Goal: Transaction & Acquisition: Subscribe to service/newsletter

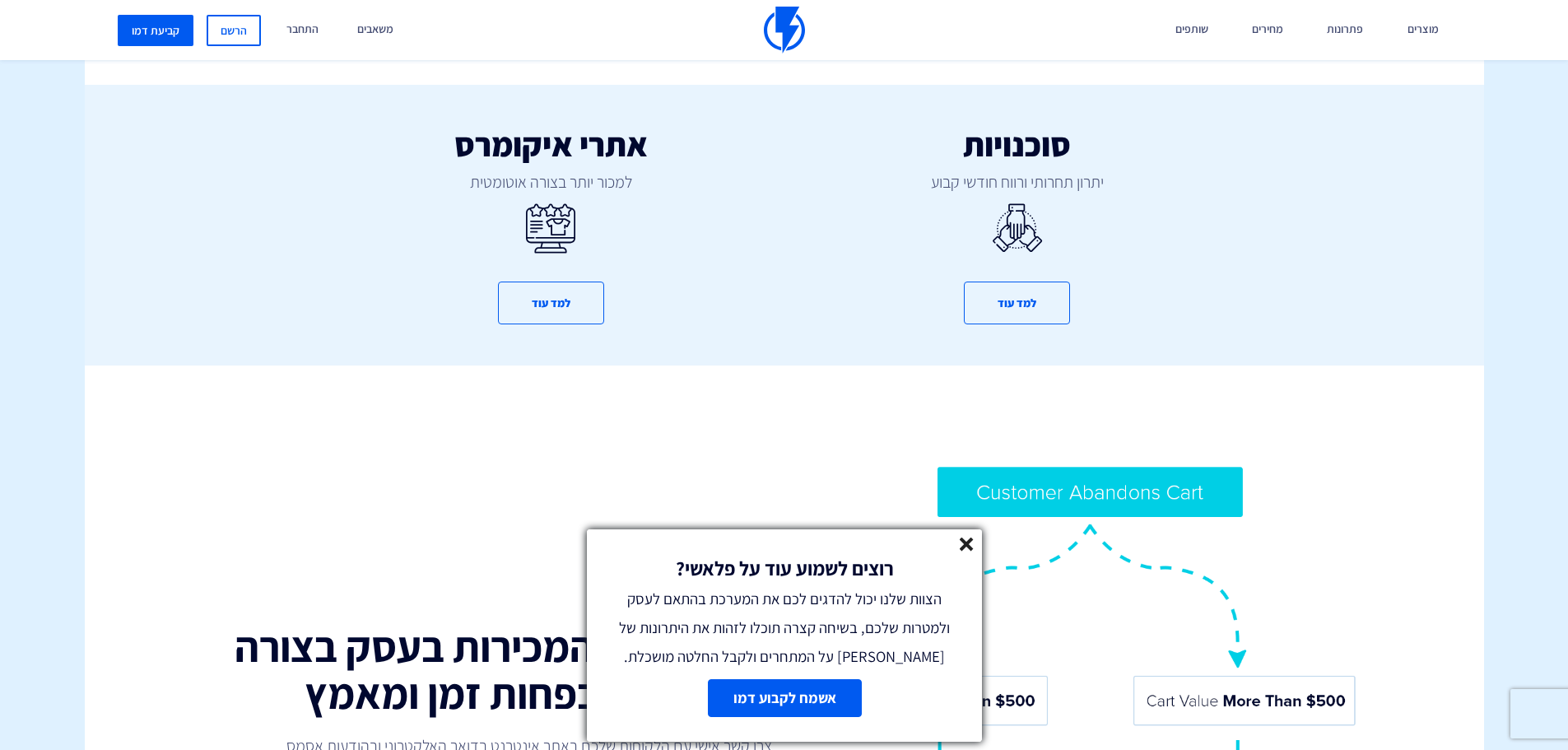
scroll to position [988, 0]
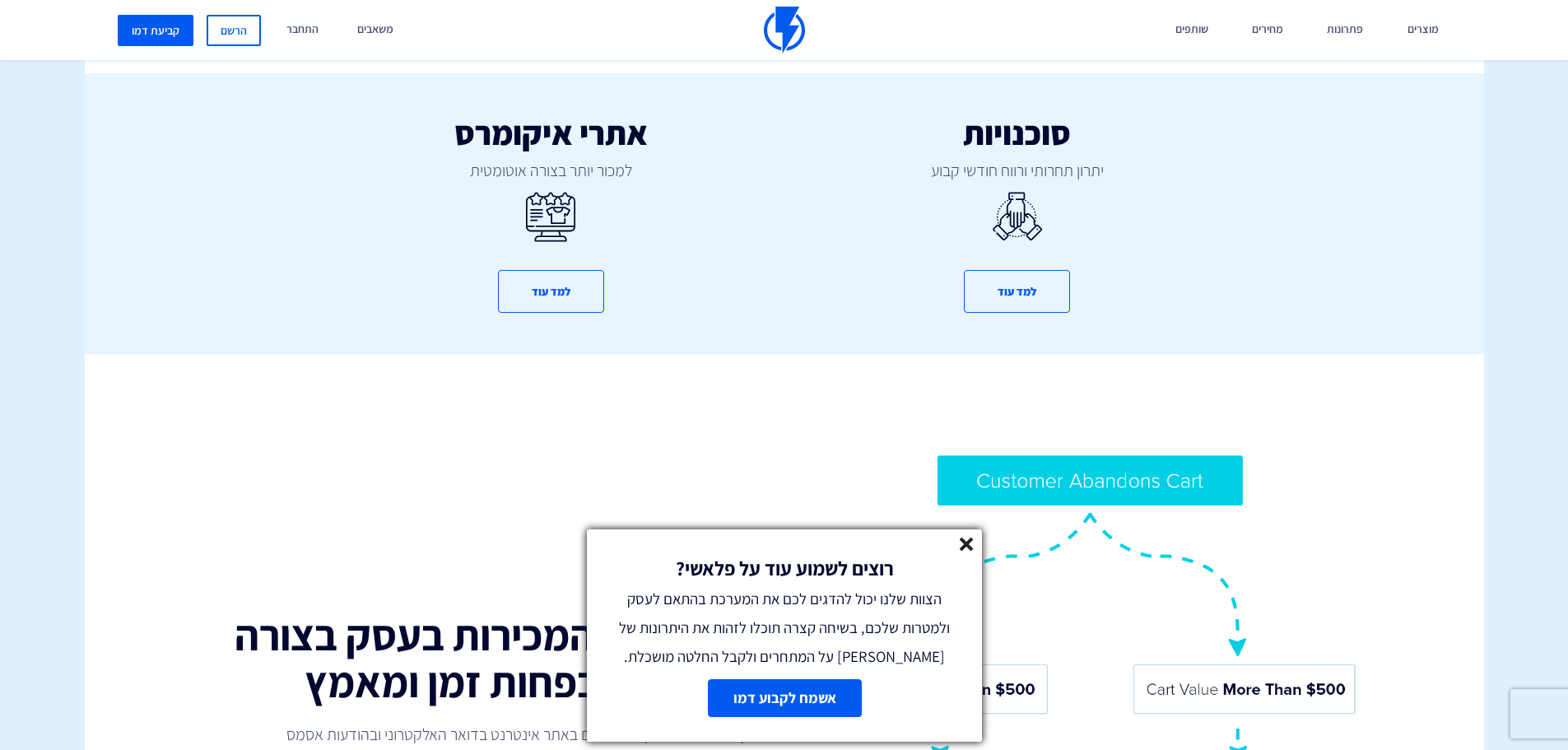
click at [970, 544] on icon at bounding box center [967, 545] width 14 height 14
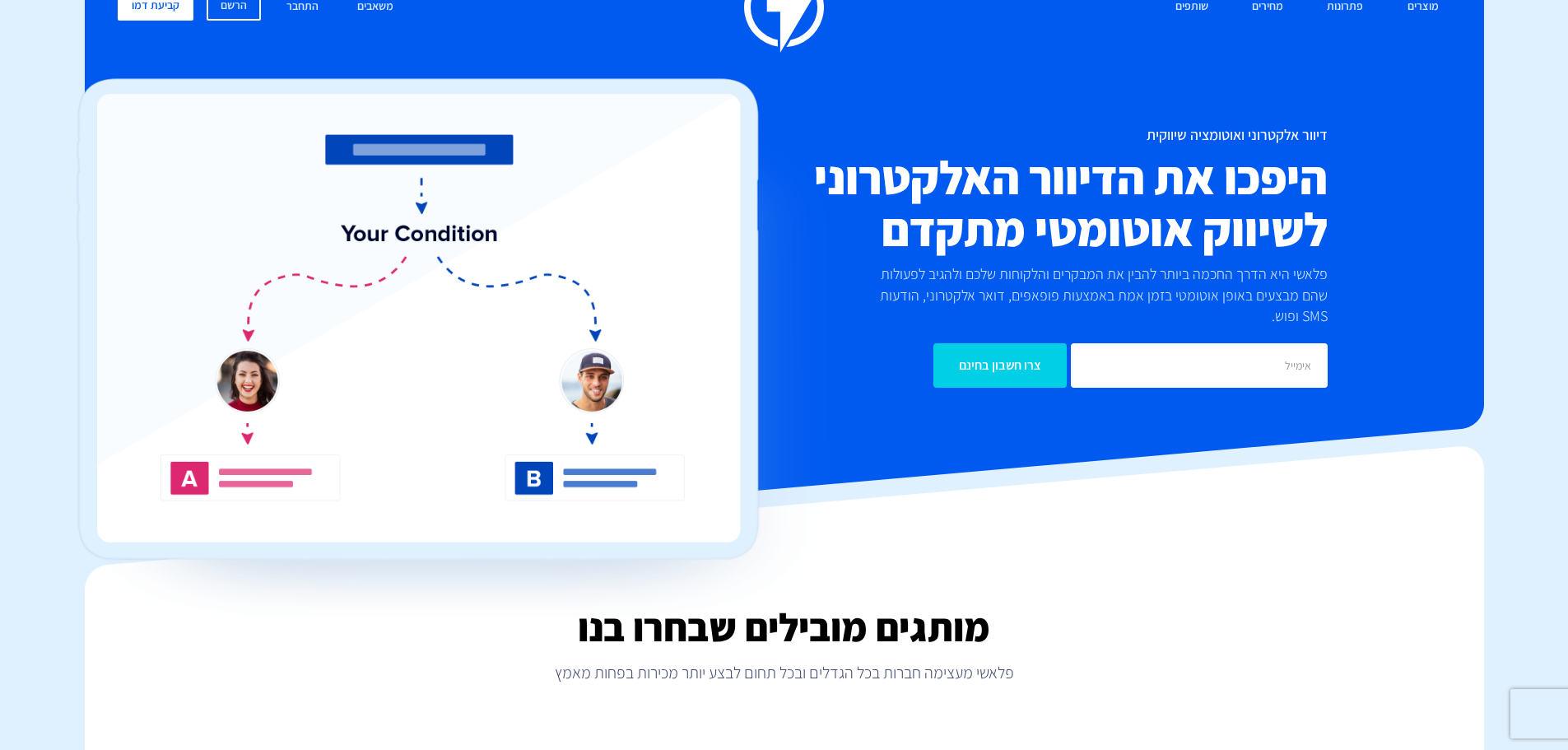
scroll to position [0, 0]
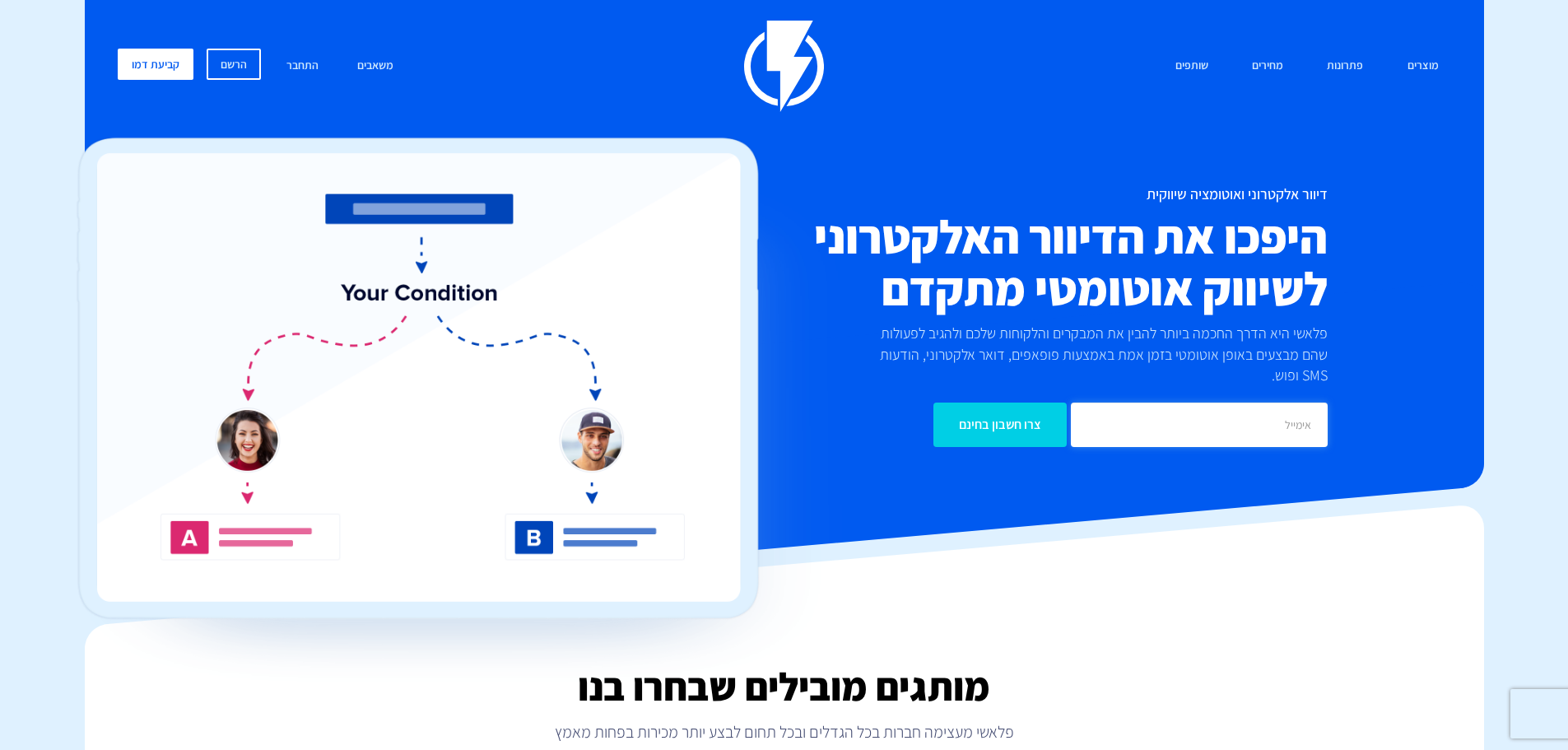
click at [1231, 416] on input "email" at bounding box center [1199, 425] width 257 height 45
type input "gav"
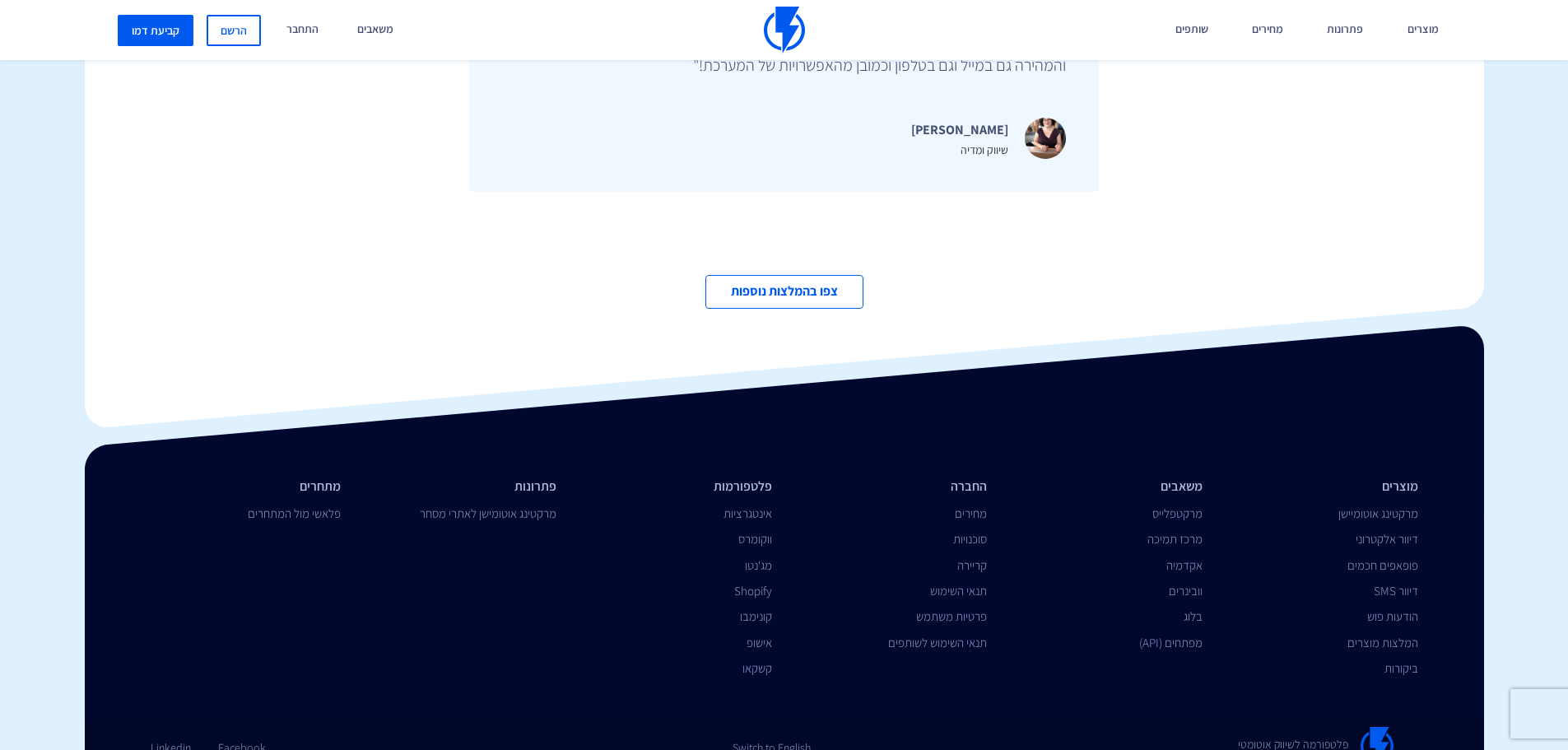
scroll to position [5697, 0]
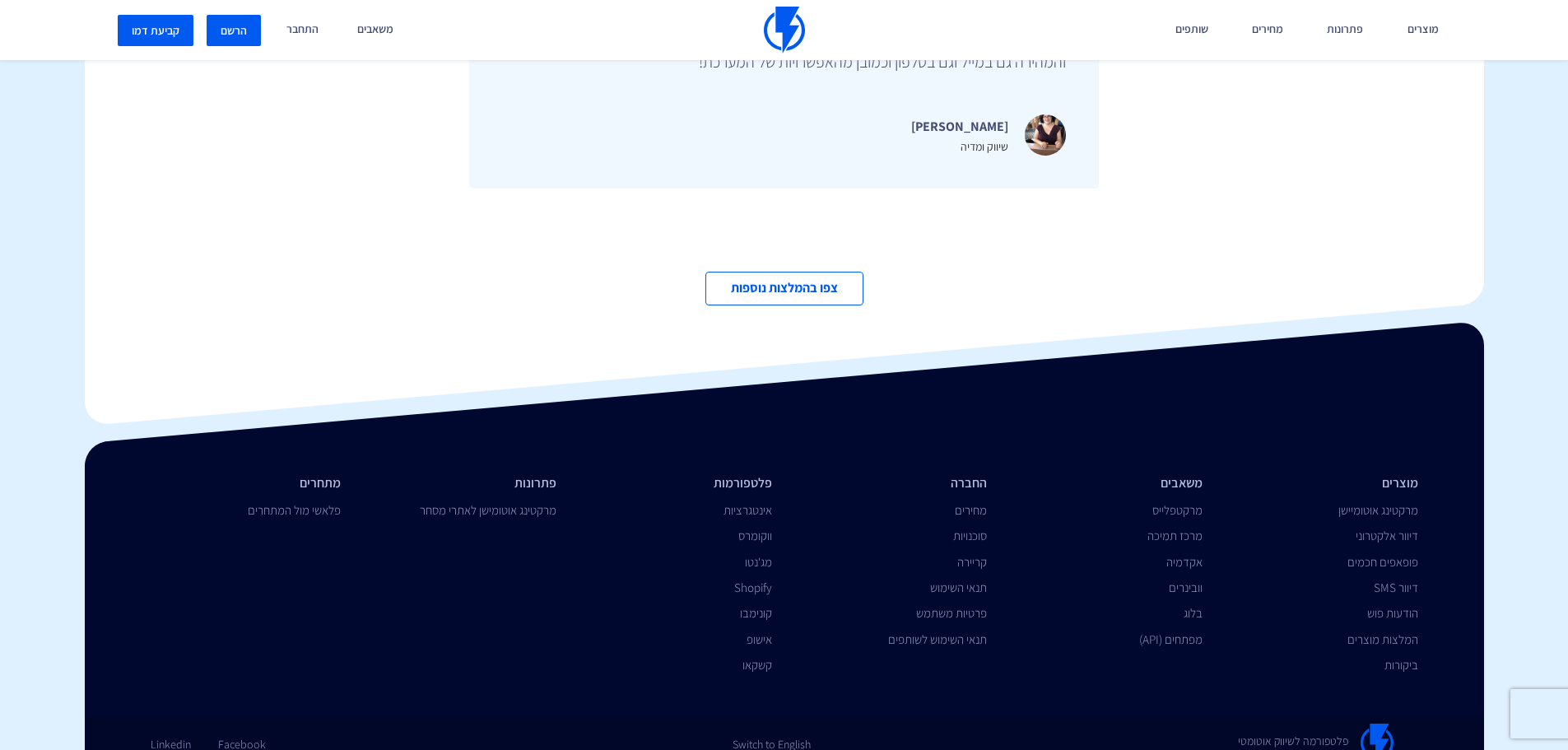
click at [246, 25] on link "הרשם" at bounding box center [233, 31] width 55 height 31
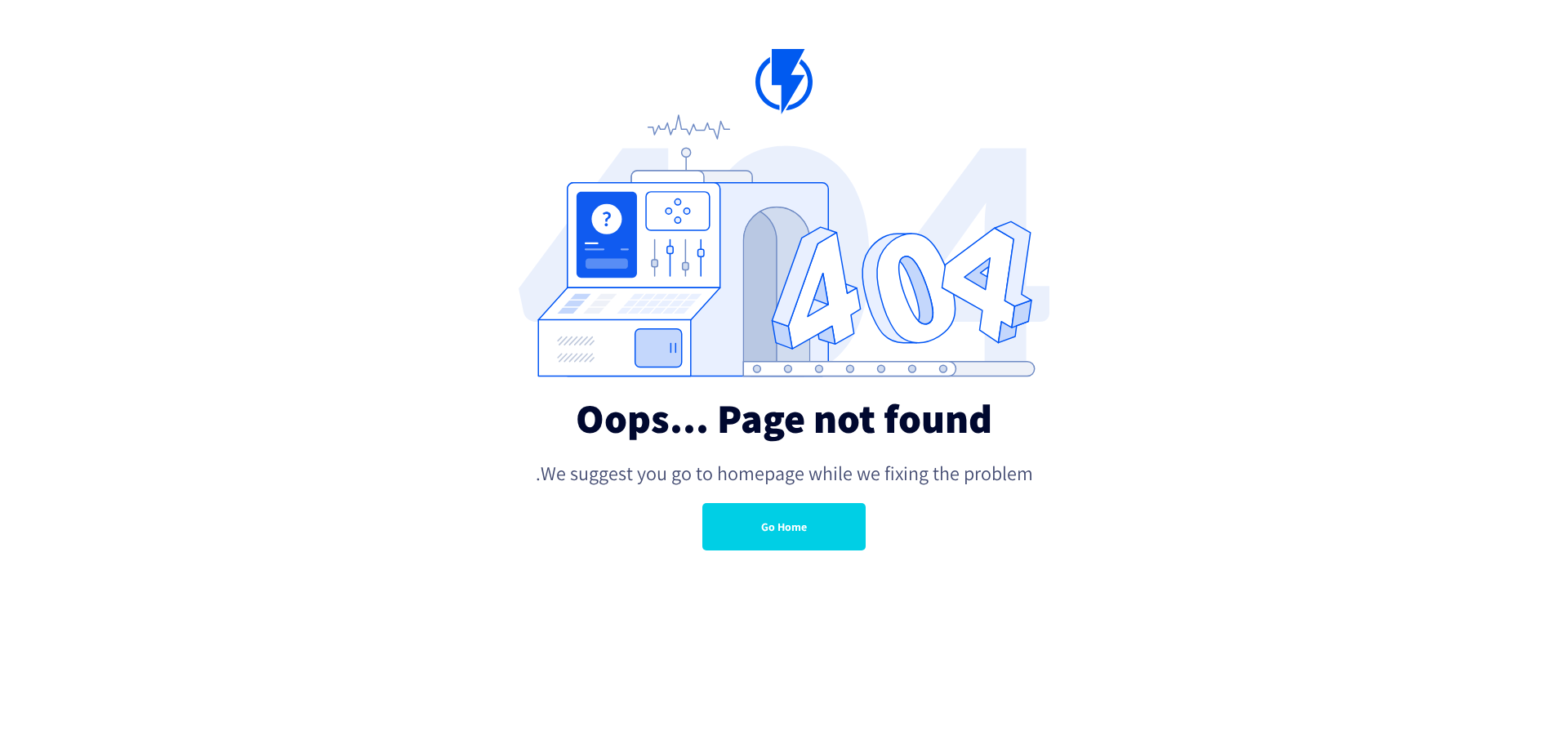
click at [794, 529] on link "Go Home" at bounding box center [784, 526] width 164 height 47
